Goal: Information Seeking & Learning: Learn about a topic

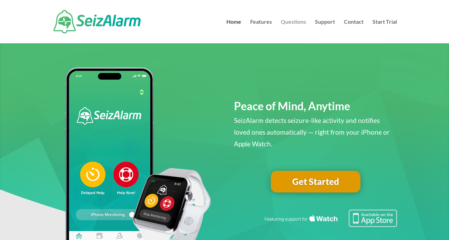
click at [285, 21] on link "Questions" at bounding box center [293, 31] width 25 height 24
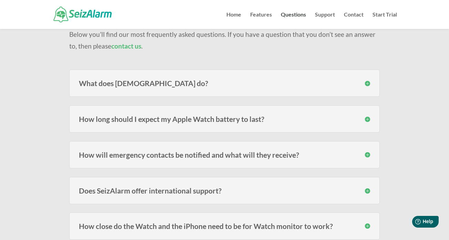
scroll to position [68, 0]
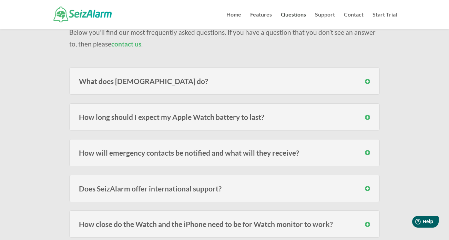
click at [366, 83] on h3 "What does SeizAlarm do?" at bounding box center [224, 81] width 291 height 7
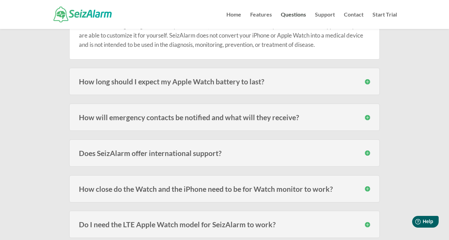
scroll to position [167, 0]
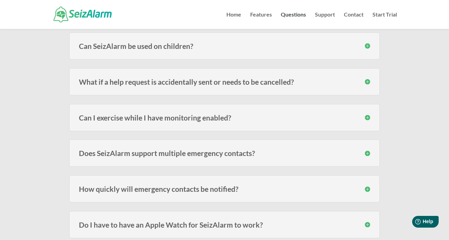
scroll to position [415, 0]
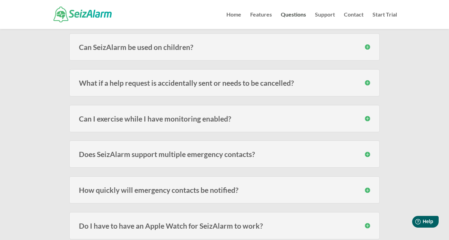
click at [369, 48] on h3 "Can SeizAlarm be used on children?" at bounding box center [224, 46] width 291 height 7
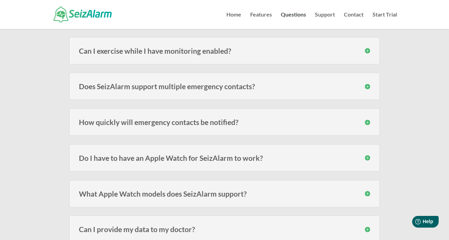
scroll to position [537, 0]
click at [369, 51] on h3 "Can I exercise while I have monitoring enabled?" at bounding box center [224, 51] width 291 height 7
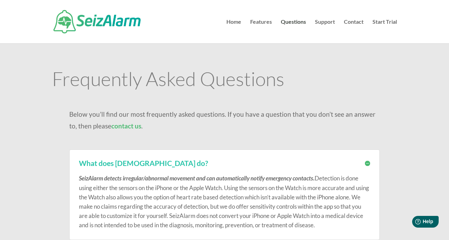
scroll to position [0, 0]
click at [259, 23] on link "Features" at bounding box center [261, 31] width 22 height 24
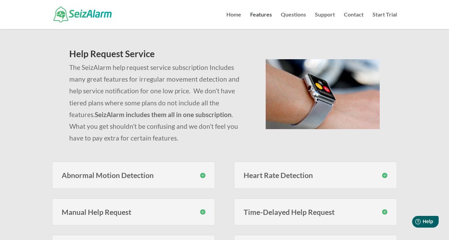
scroll to position [44, 0]
